Goal: Answer question/provide support: Share knowledge or assist other users

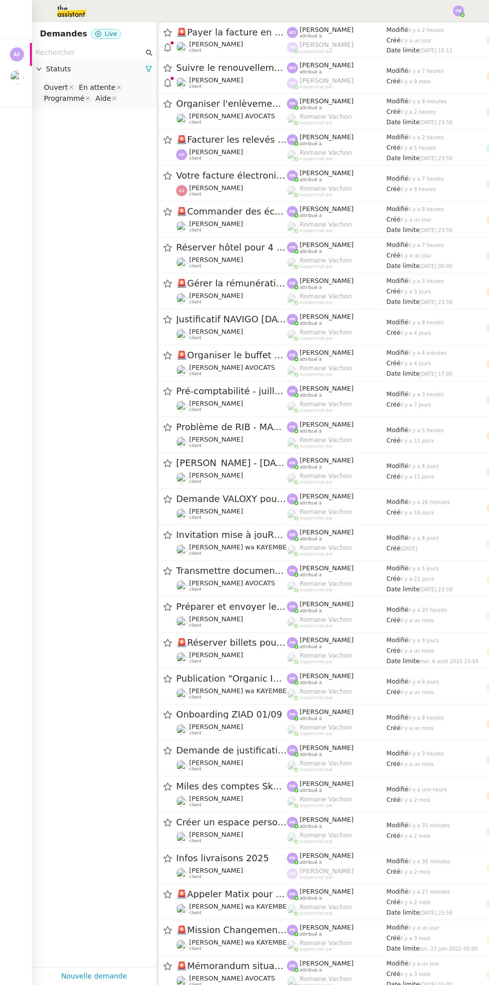
click at [19, 78] on img at bounding box center [17, 77] width 14 height 14
click at [22, 71] on div at bounding box center [22, 71] width 3 height 3
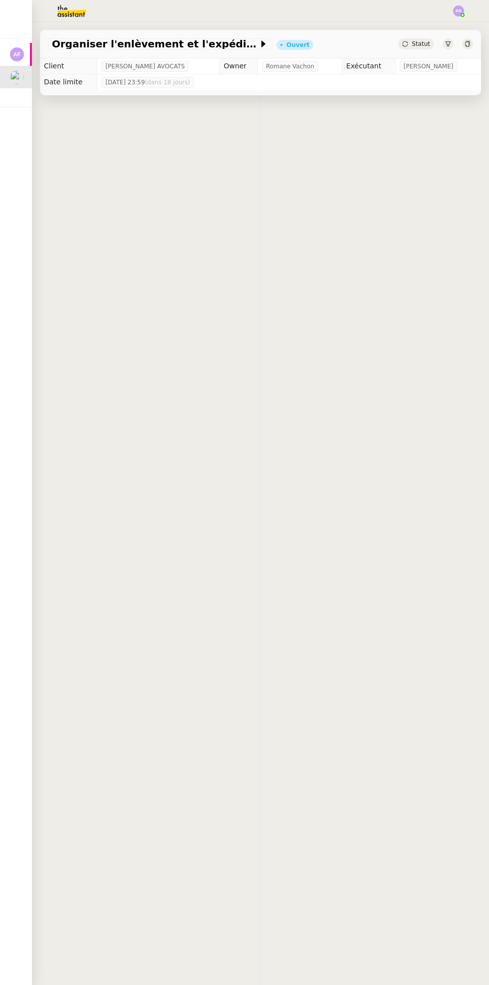
click at [22, 71] on div at bounding box center [22, 71] width 3 height 3
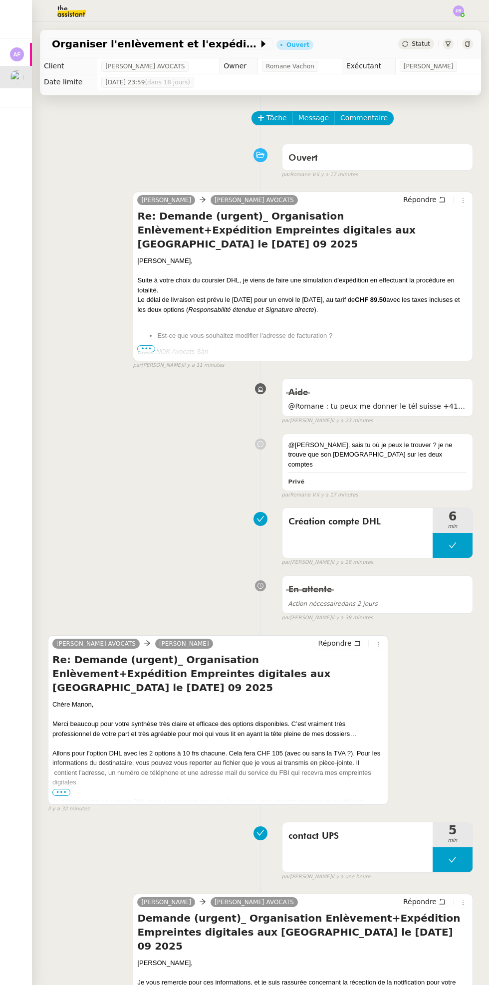
click at [146, 348] on span "•••" at bounding box center [146, 348] width 18 height 7
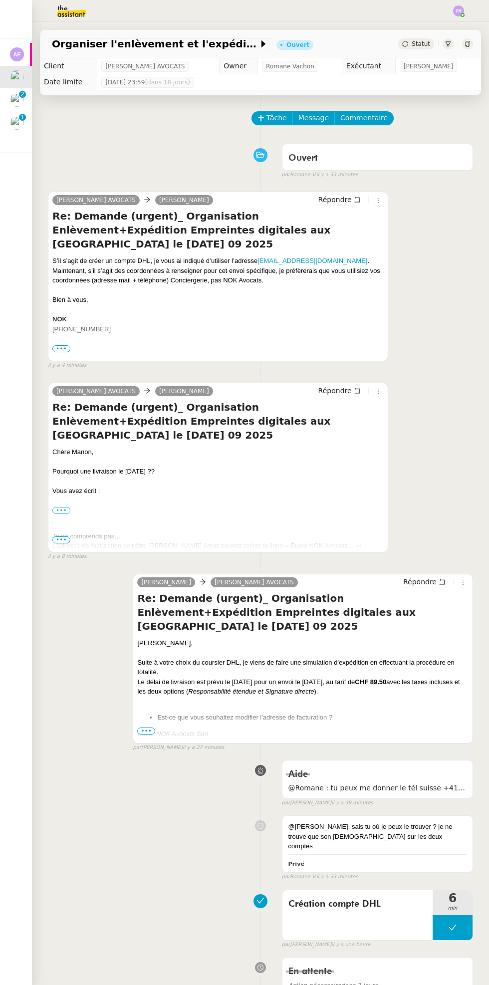
click at [0, 849] on div "Mes demandes Facturer les relevés joints Apolline FILLEY Organiser l'enlèvement…" at bounding box center [16, 503] width 32 height 963
